Goal: Information Seeking & Learning: Understand process/instructions

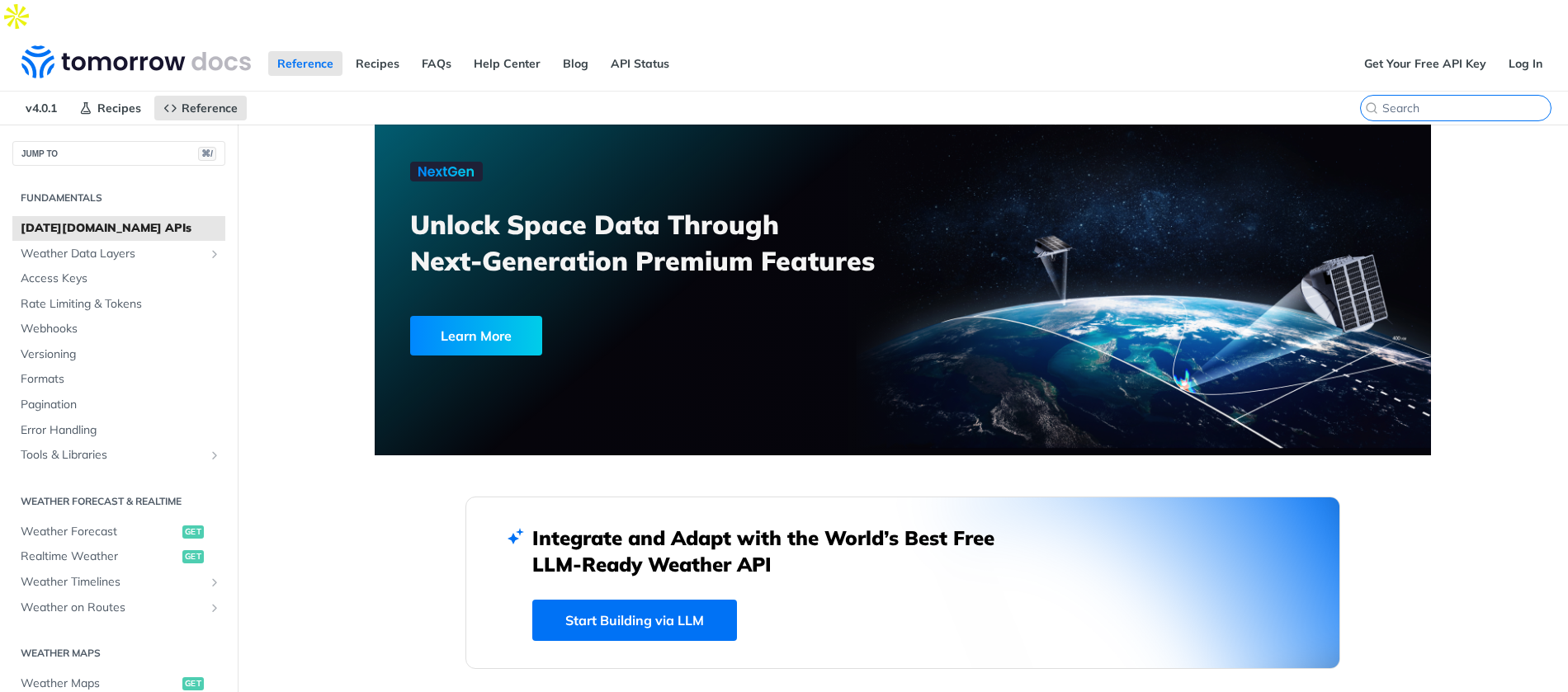
click at [1473, 100] on input "⌘K" at bounding box center [1466, 107] width 168 height 15
click at [1455, 100] on input "search" at bounding box center [1466, 107] width 168 height 15
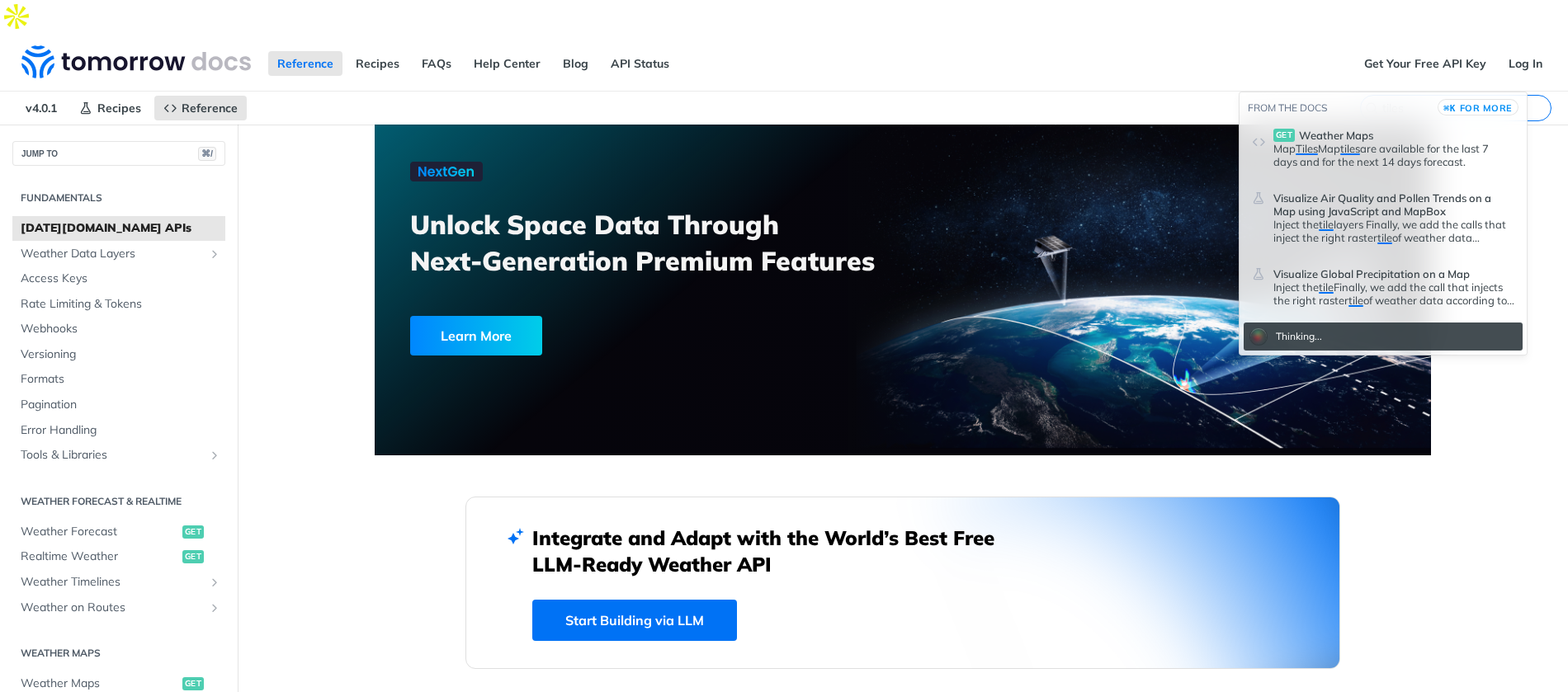
type input "tiles"
click at [1335, 164] on p "Map Tiles Map tiles are available for the last 7 days and for the next 14 days …" at bounding box center [1393, 155] width 241 height 27
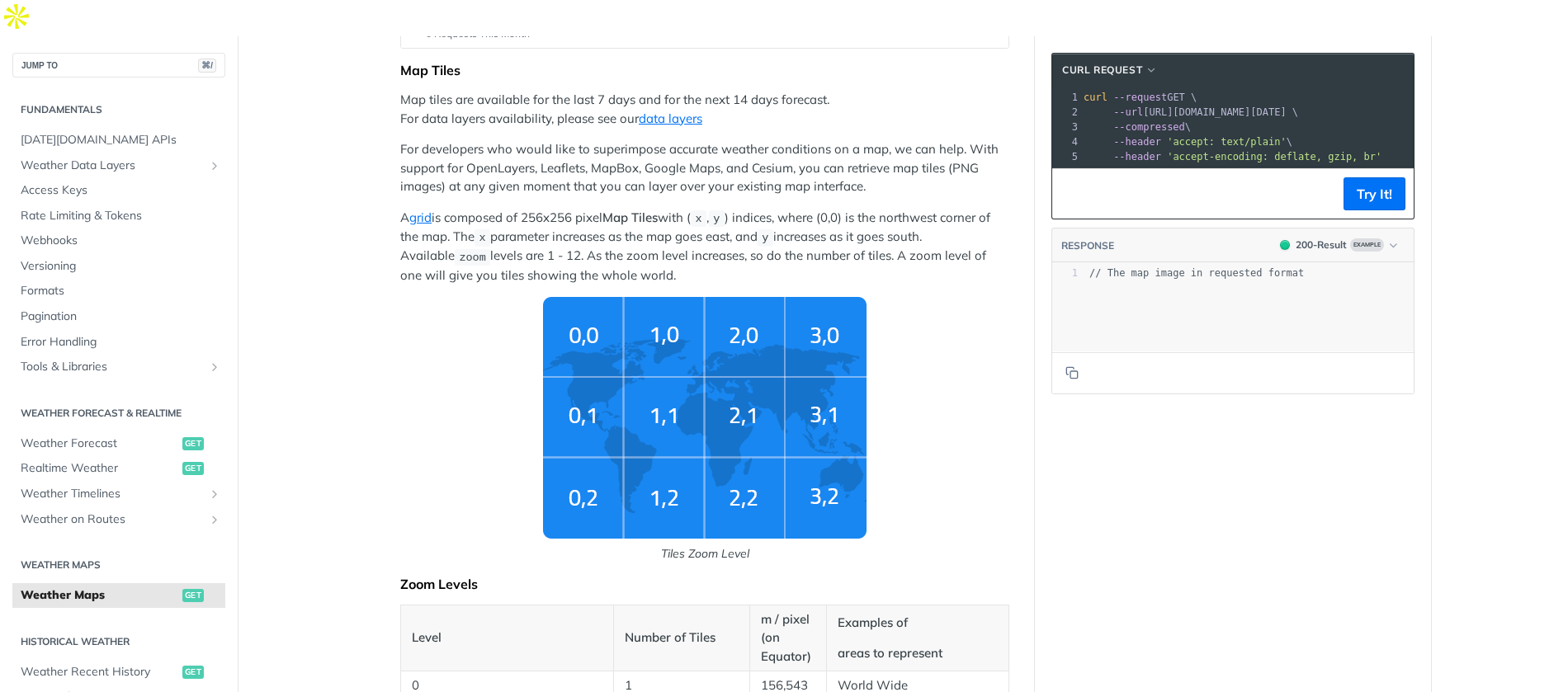
scroll to position [36, 0]
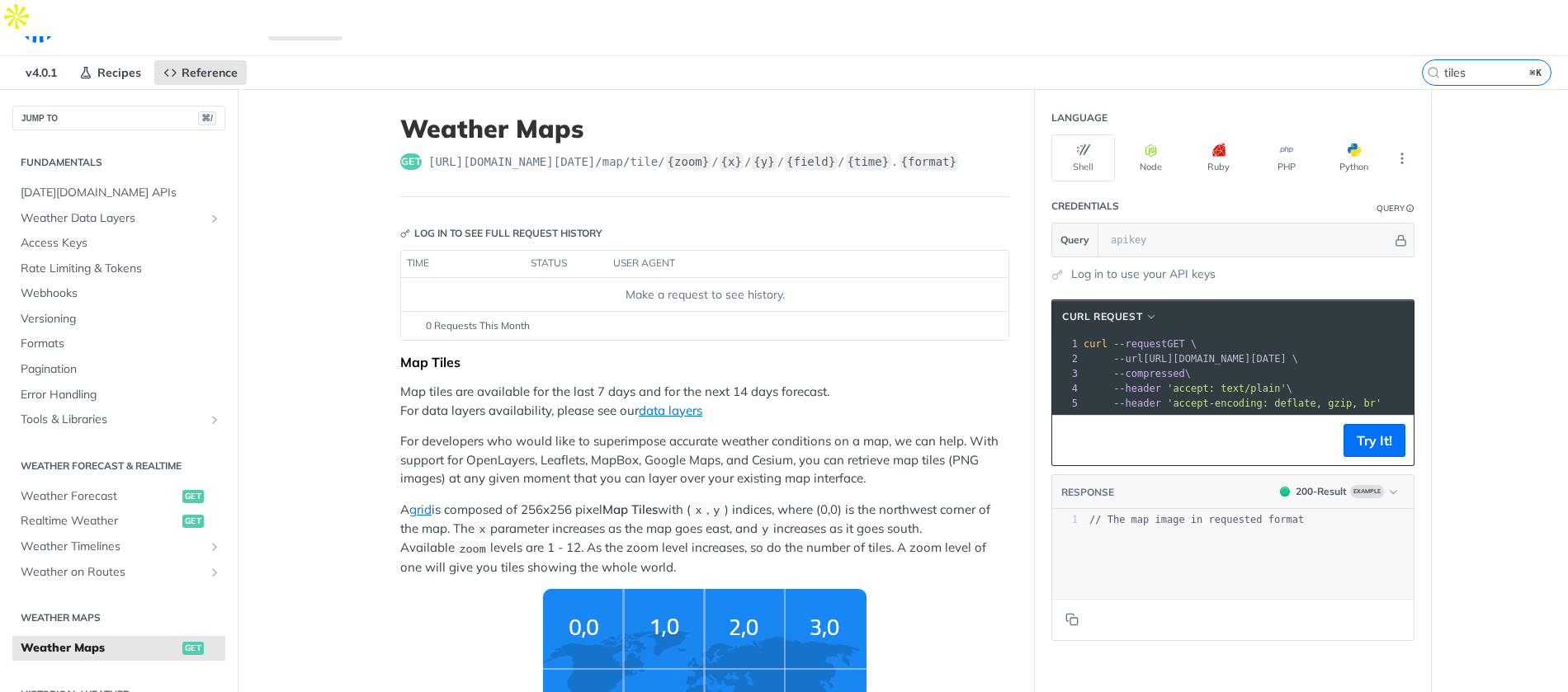
click at [1203, 366] on pre "--compressed \" at bounding box center [1337, 373] width 512 height 15
click at [1153, 143] on button "Node" at bounding box center [1151, 157] width 64 height 47
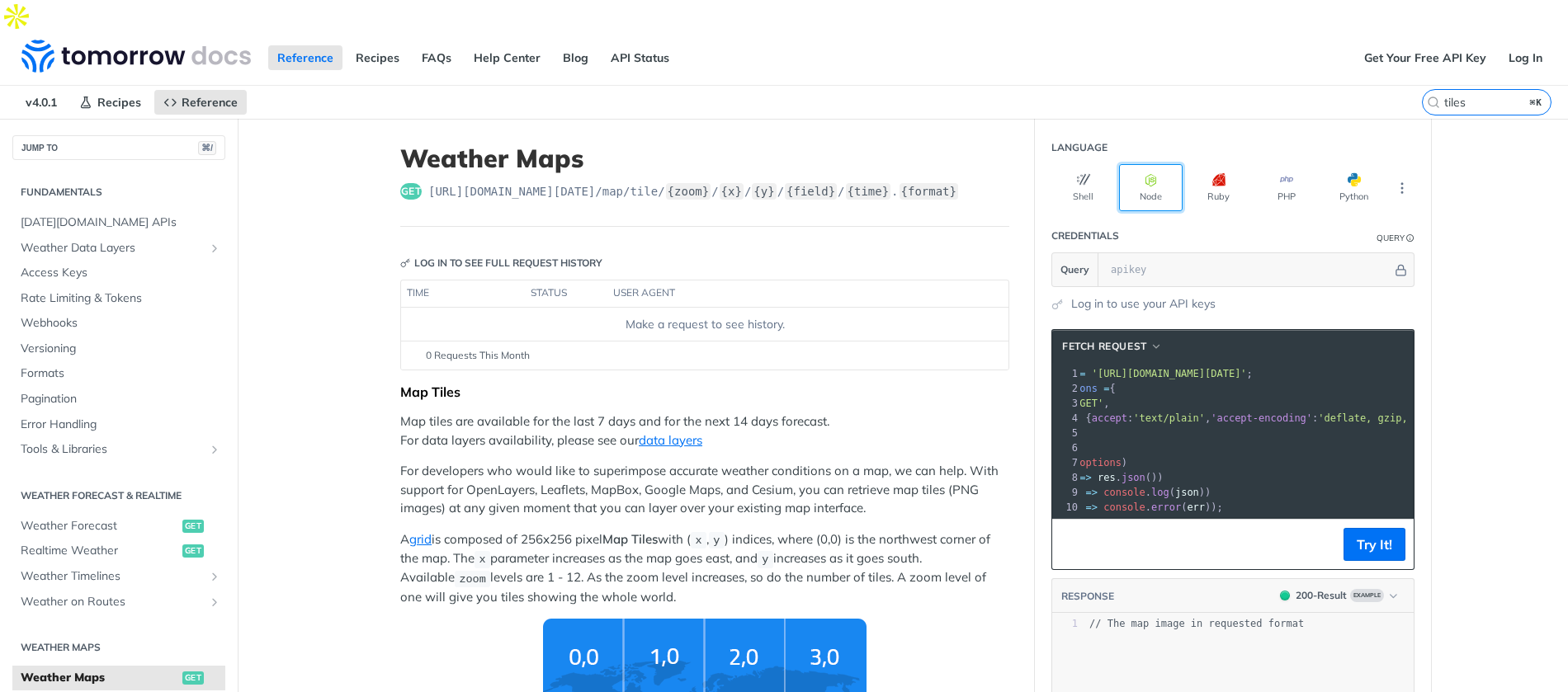
scroll to position [0, 0]
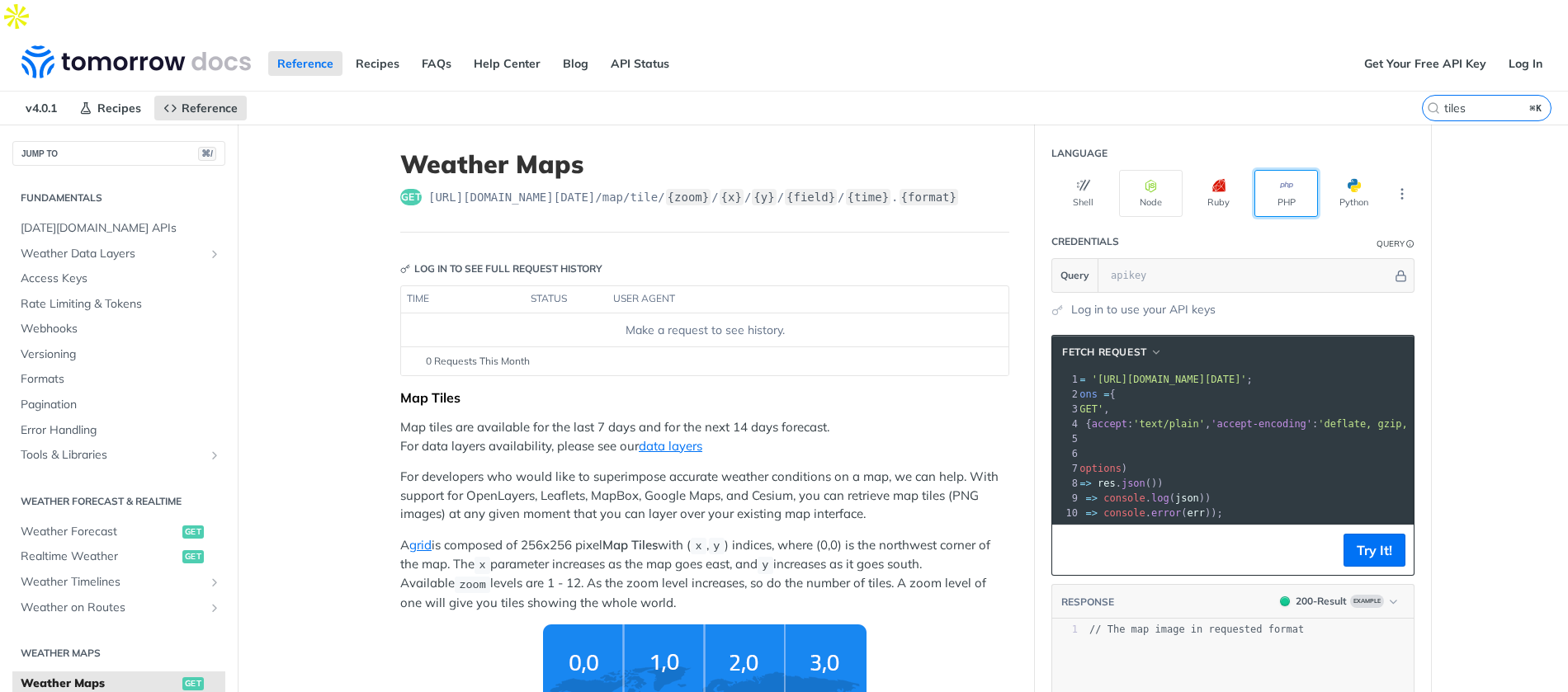
click at [1262, 170] on button "PHP" at bounding box center [1286, 193] width 64 height 47
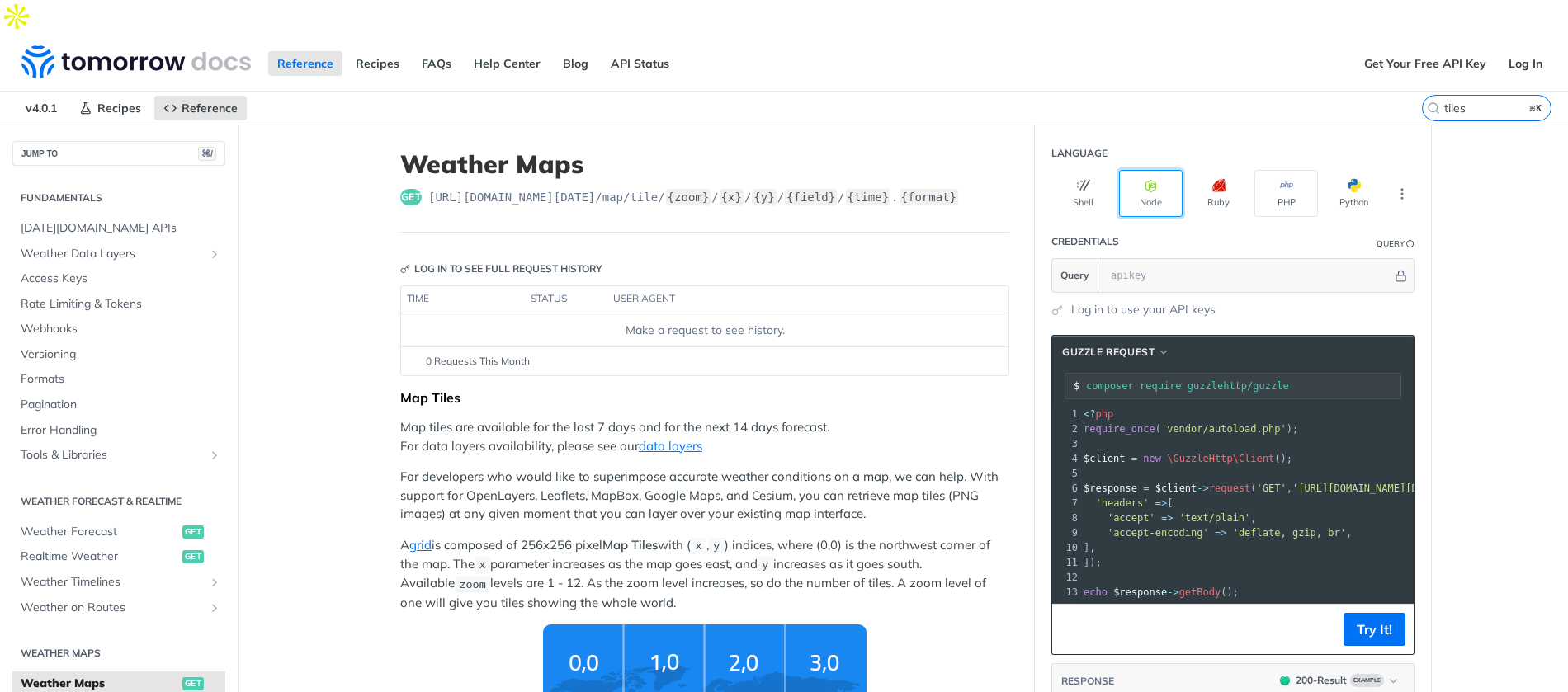
click at [1123, 170] on button "Node" at bounding box center [1151, 193] width 64 height 47
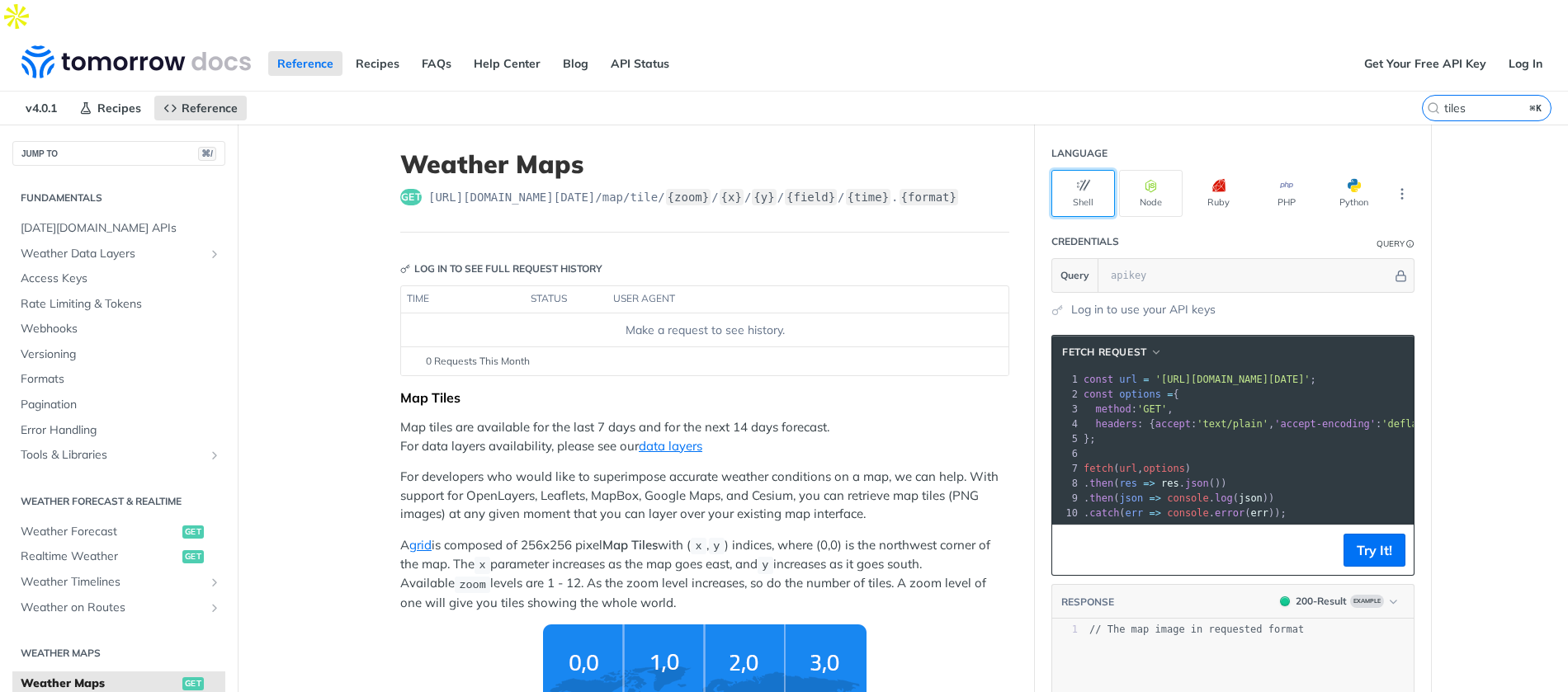
click at [1092, 170] on button "Shell" at bounding box center [1083, 193] width 64 height 47
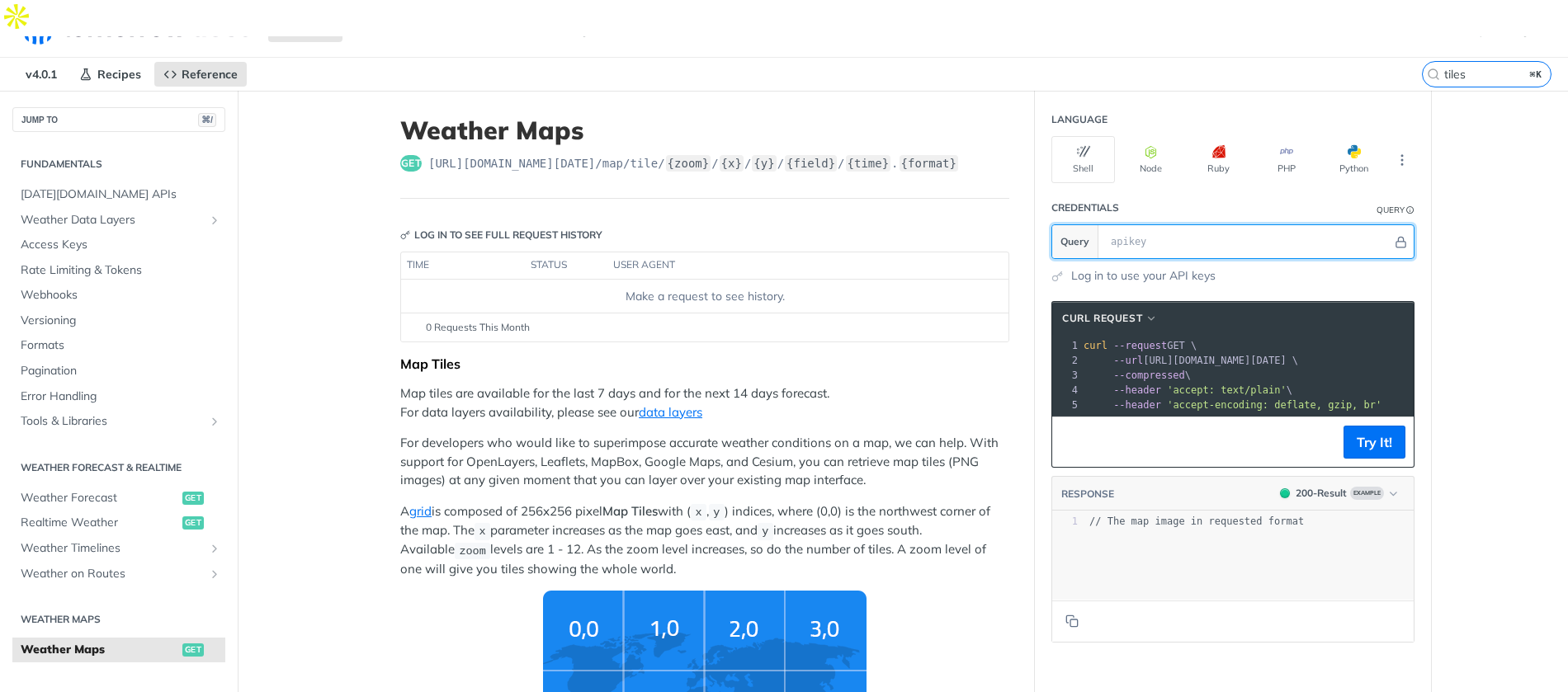
click at [1125, 225] on input "text" at bounding box center [1247, 241] width 290 height 33
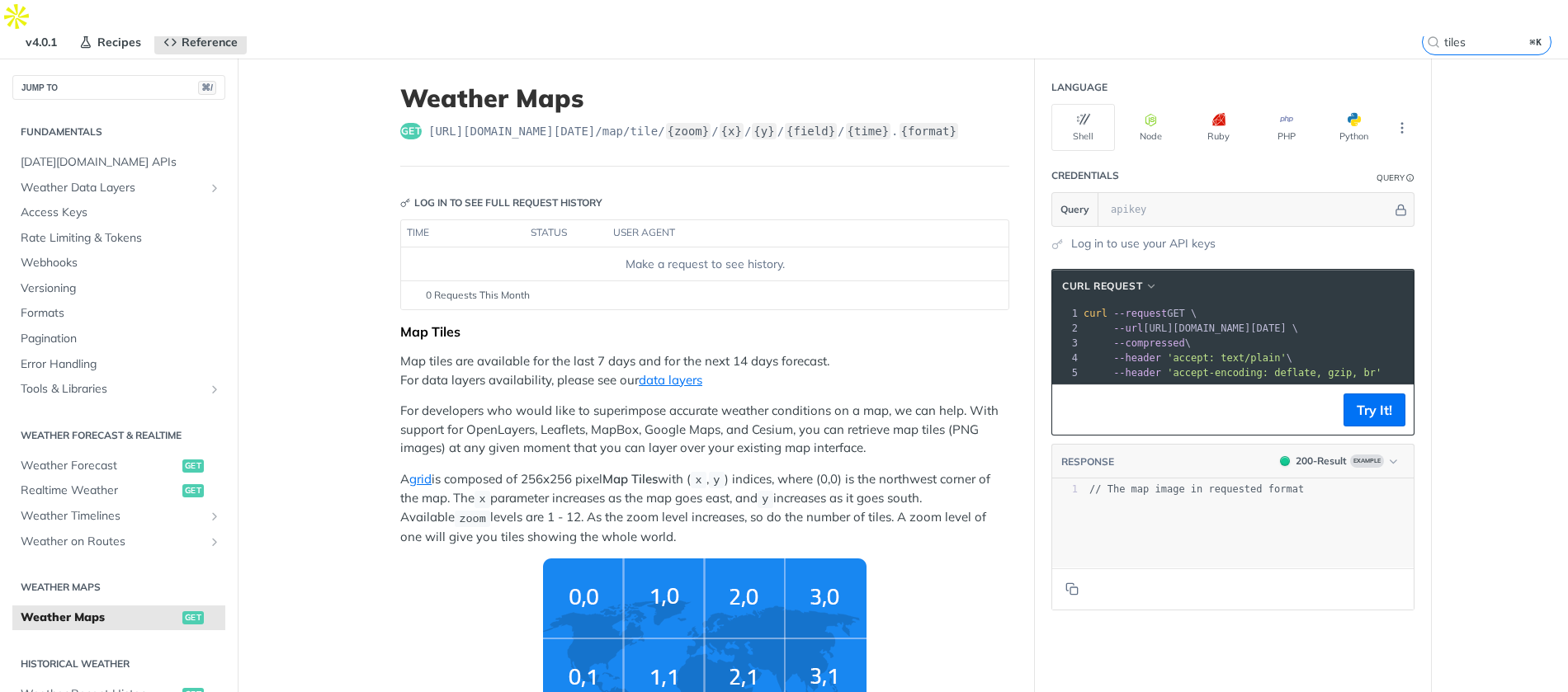
click at [1162, 408] on footer "Try It!" at bounding box center [1232, 409] width 361 height 51
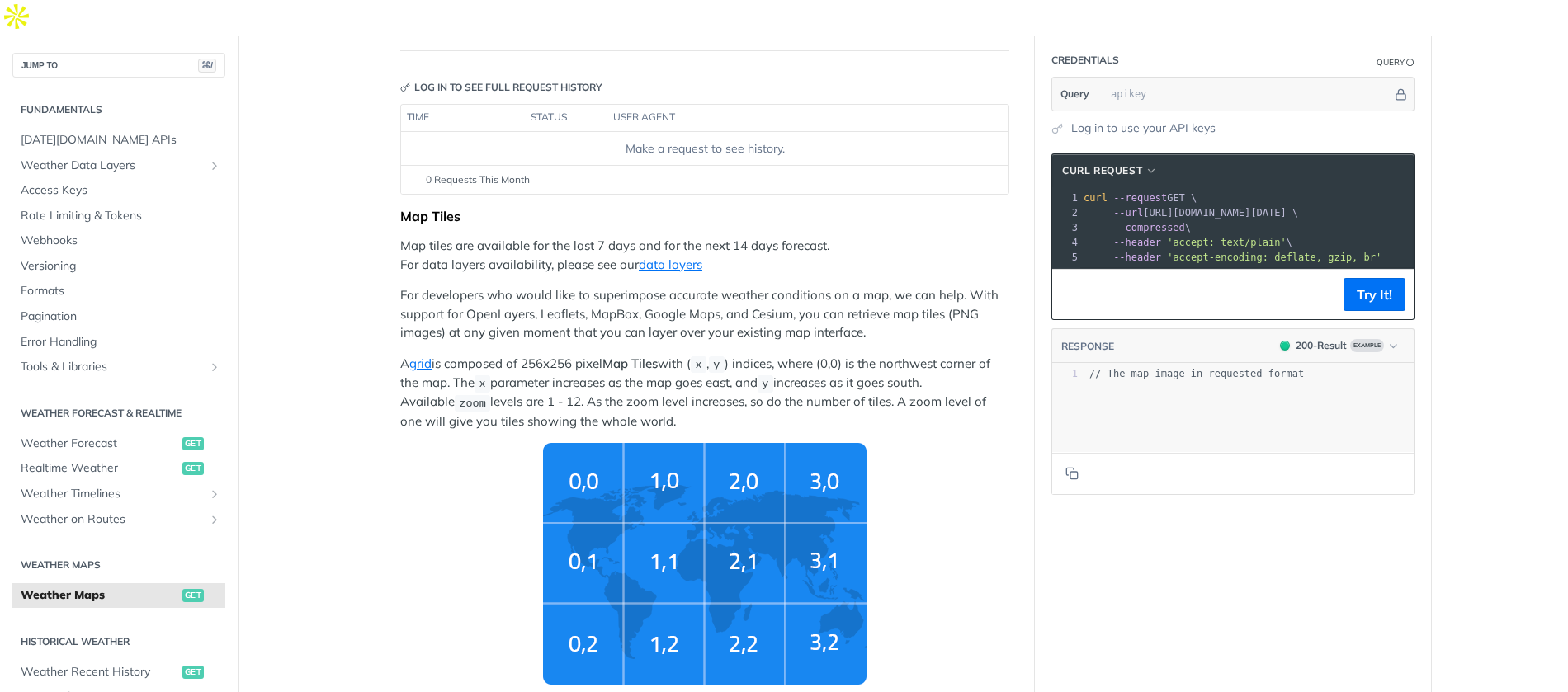
scroll to position [160, 0]
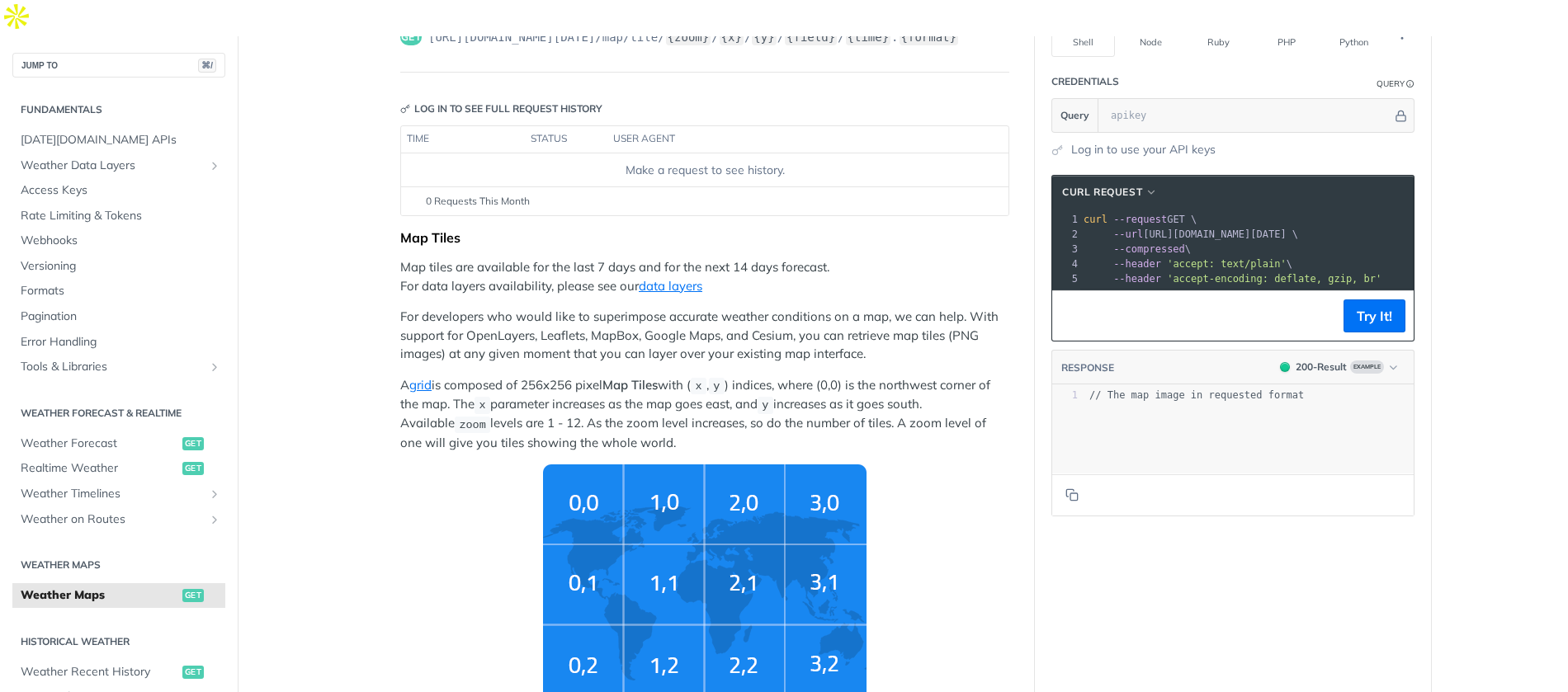
click at [1220, 251] on div "xxxxxxxxxx 10 5 1 curl --request GET \ 2 --url [URL][DOMAIN_NAME][DATE] \ 3 --c…" at bounding box center [1337, 248] width 512 height 80
